Goal: Information Seeking & Learning: Find specific fact

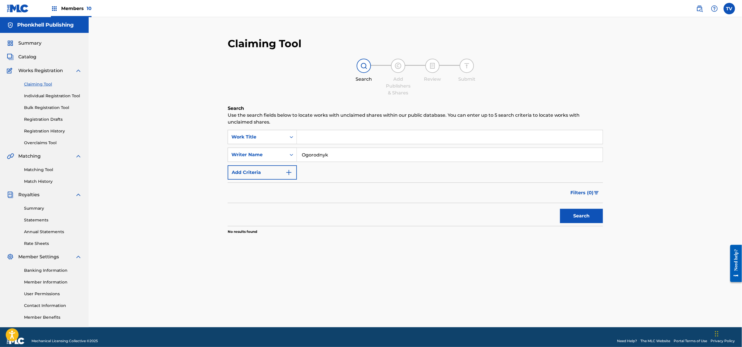
click at [317, 157] on input "Ogorodnyk" at bounding box center [450, 155] width 306 height 14
paste input "TURGUNBAEV"
type input "TURGUNBAEV"
click at [560, 209] on button "Search" at bounding box center [581, 216] width 43 height 14
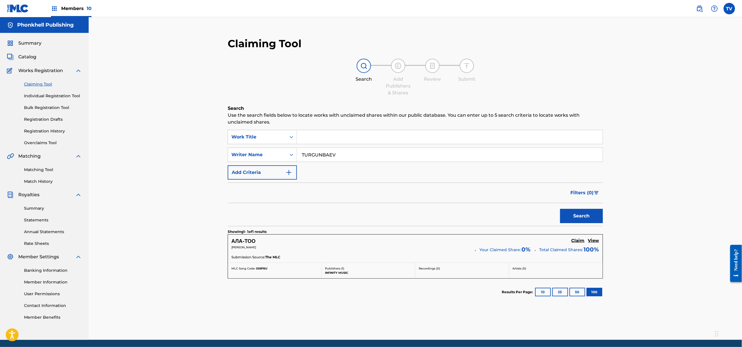
click at [431, 253] on div "[PERSON_NAME] Your Claimed Share: 0 % Total Claimed Shares: 100 %" at bounding box center [415, 249] width 368 height 9
click at [702, 5] on img at bounding box center [699, 8] width 7 height 7
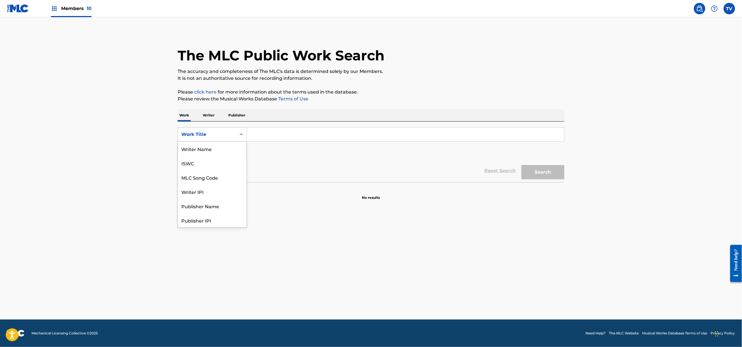
click at [218, 136] on div "Work Title" at bounding box center [206, 134] width 51 height 7
click at [217, 147] on div "Writer Name" at bounding box center [212, 149] width 69 height 14
click at [250, 142] on div "SearchWithCriteria7784a1be-01c9-42ff-9d7a-6f471f4c456a Writer Name Add Criteria" at bounding box center [371, 143] width 386 height 32
paste input "TURGUNBAEV"
click at [261, 135] on input "TURGUNBAEV" at bounding box center [405, 134] width 317 height 14
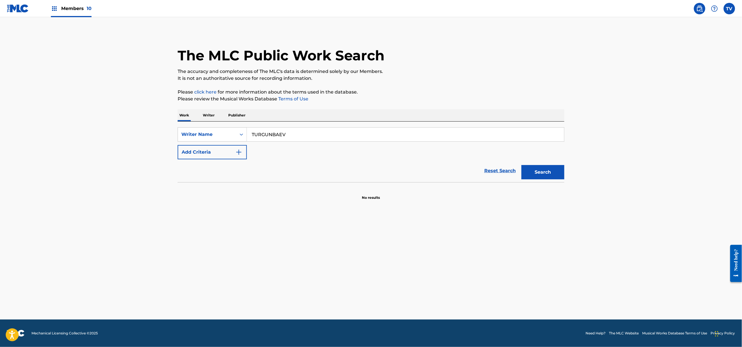
type input "TURGUNBAEV"
click at [536, 172] on button "Search" at bounding box center [542, 172] width 43 height 14
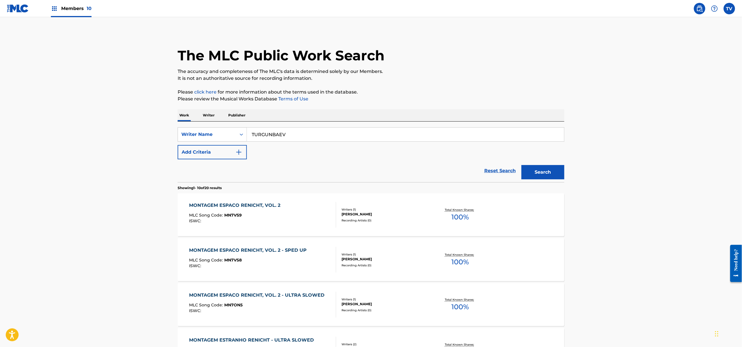
click at [290, 210] on div "MONTAGEM ESPACO RENICHT, VOL. 2 MLC Song Code : MN7VS9 ISWC :" at bounding box center [262, 215] width 147 height 26
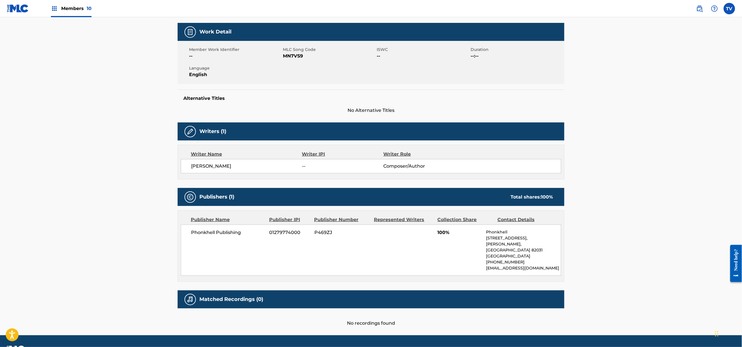
scroll to position [89, 0]
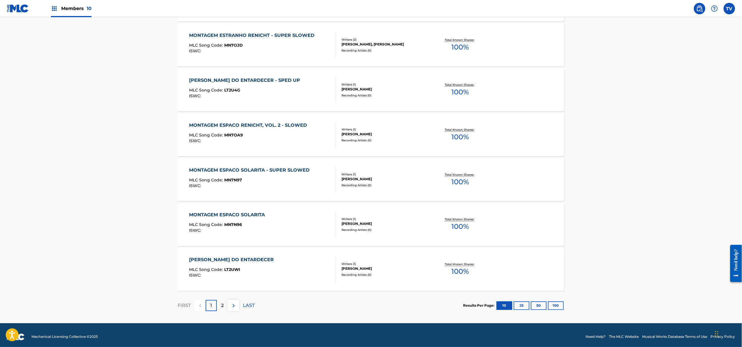
scroll to position [353, 0]
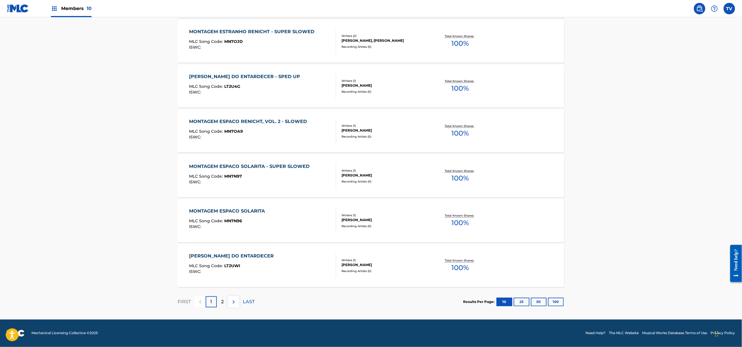
click at [555, 302] on button "100" at bounding box center [556, 302] width 16 height 9
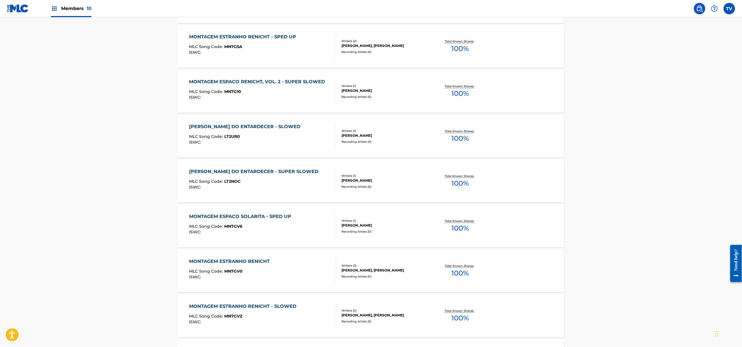
scroll to position [799, 0]
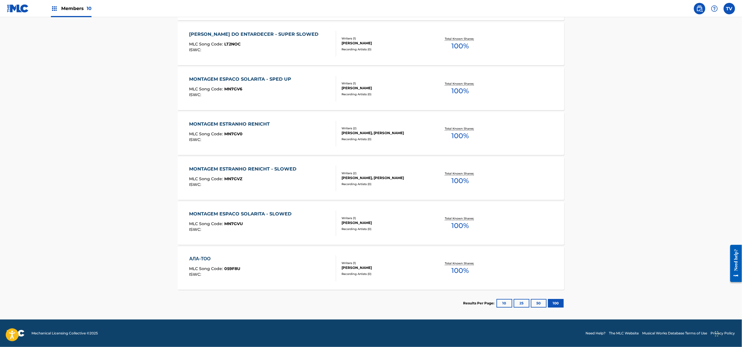
click at [211, 258] on div "АЛА-ТОО" at bounding box center [214, 258] width 51 height 7
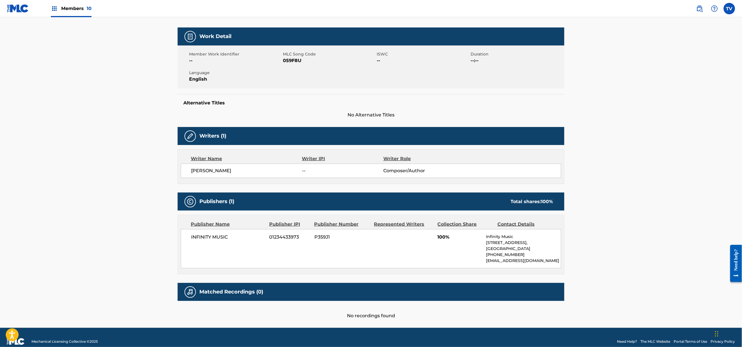
scroll to position [76, 0]
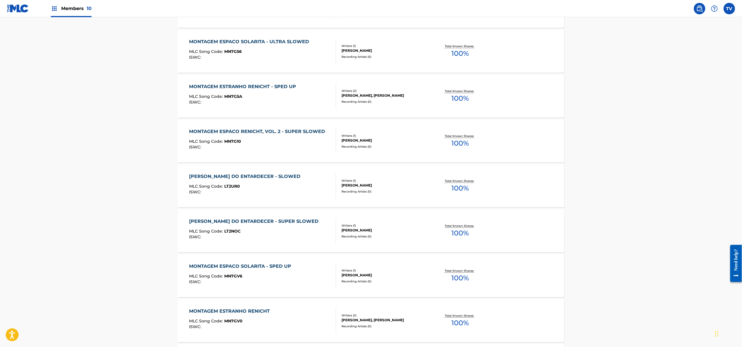
scroll to position [609, 0]
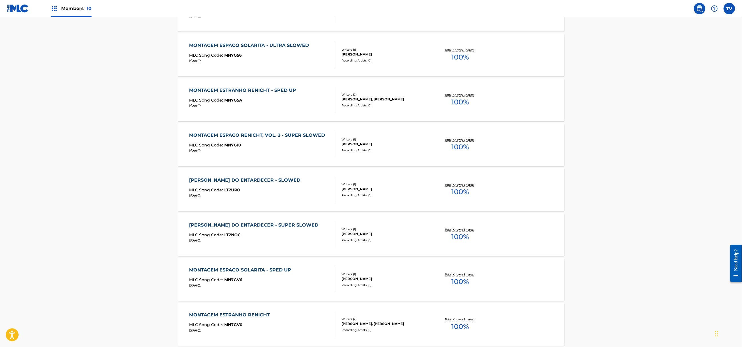
click at [245, 177] on div "[PERSON_NAME] DO ENTARDECER - SLOWED" at bounding box center [246, 180] width 114 height 7
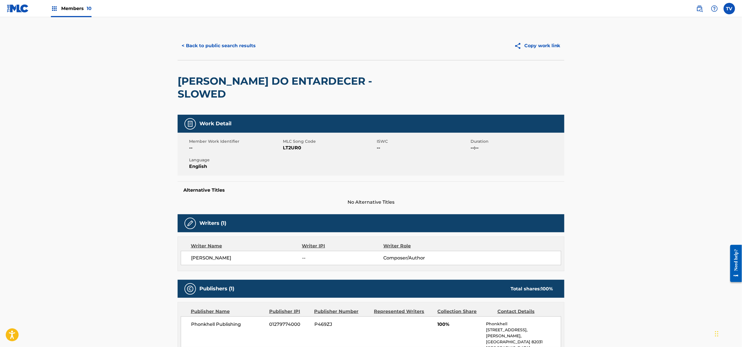
scroll to position [89, 0]
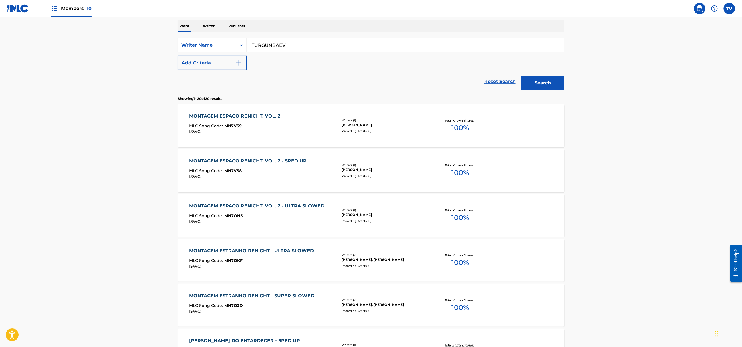
scroll to position [623, 0]
